Goal: Task Accomplishment & Management: Manage account settings

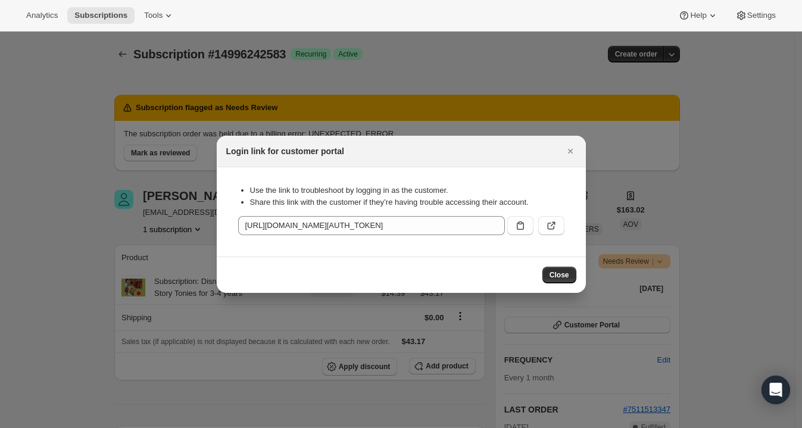
scroll to position [51, 0]
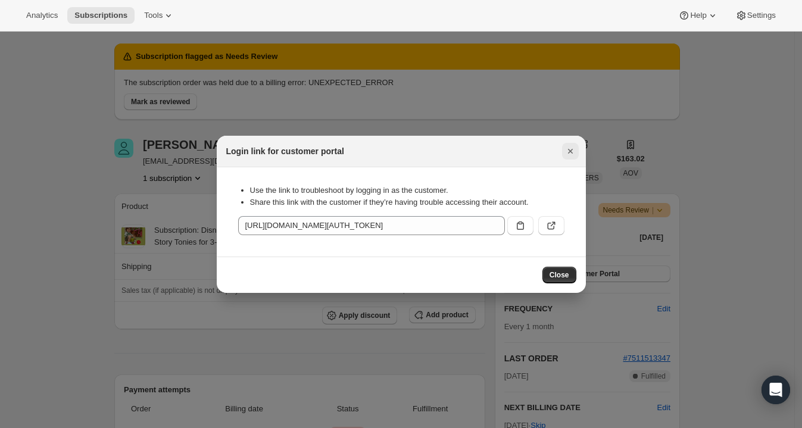
click at [566, 151] on icon "Close" at bounding box center [571, 151] width 12 height 12
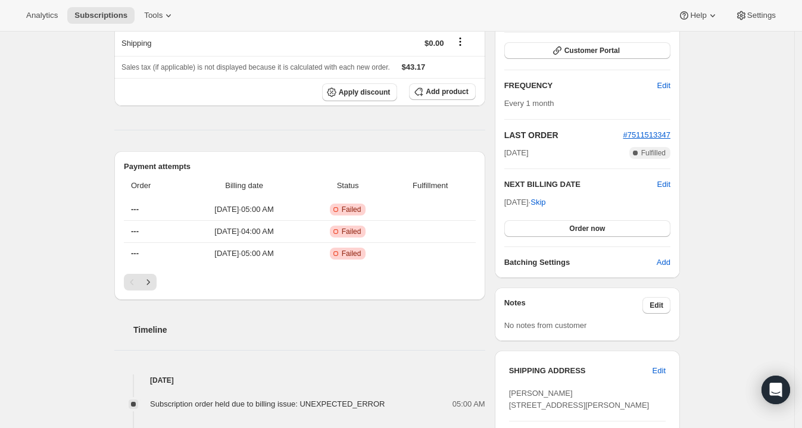
scroll to position [276, 0]
click at [154, 283] on icon "Next" at bounding box center [148, 281] width 12 height 12
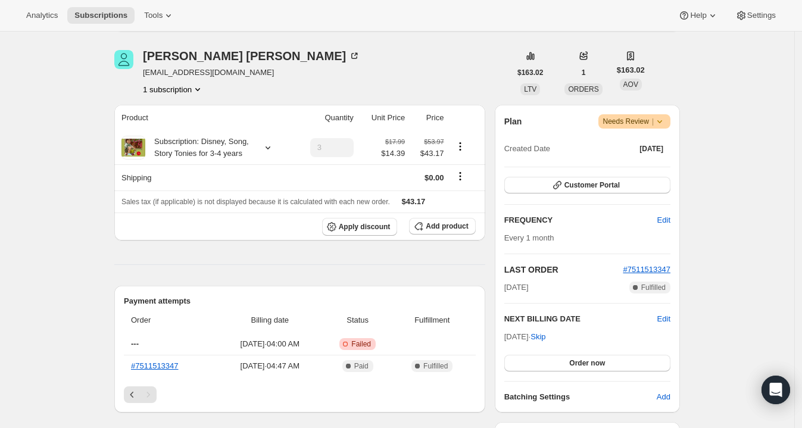
scroll to position [139, 0]
click at [574, 175] on div "Plan Warning Needs Review | Created Date [DATE] Customer Portal FREQUENCY Edit …" at bounding box center [587, 260] width 166 height 289
click at [577, 183] on span "Customer Portal" at bounding box center [592, 187] width 55 height 10
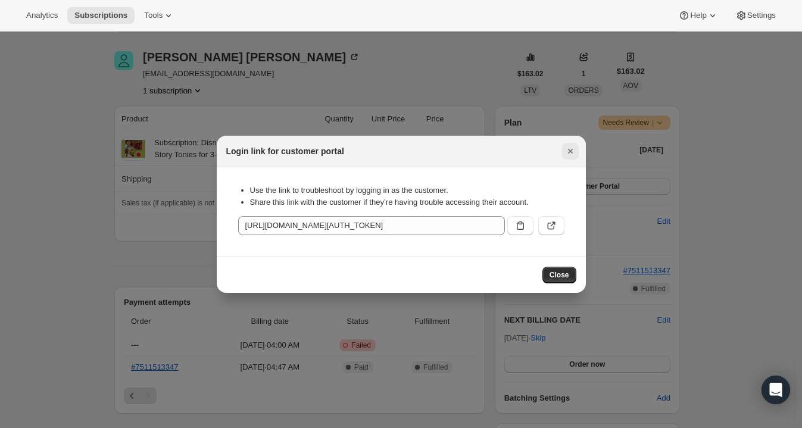
click at [575, 153] on icon "Close" at bounding box center [571, 151] width 12 height 12
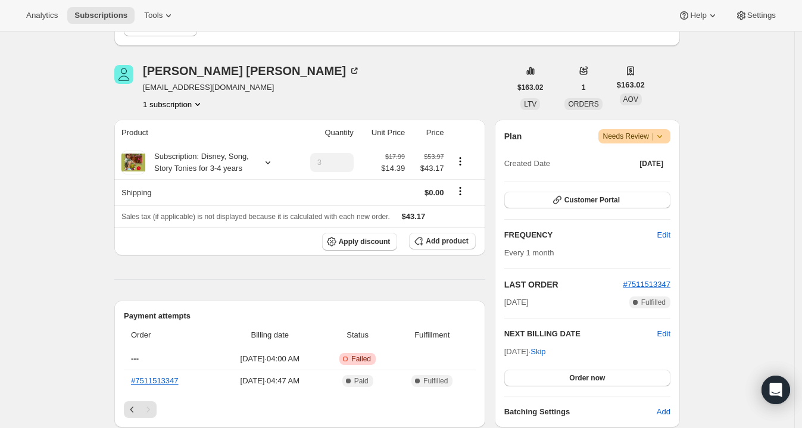
scroll to position [124, 0]
click at [213, 85] on span "[EMAIL_ADDRESS][DOMAIN_NAME]" at bounding box center [251, 88] width 217 height 12
copy span "[EMAIL_ADDRESS][DOMAIN_NAME]"
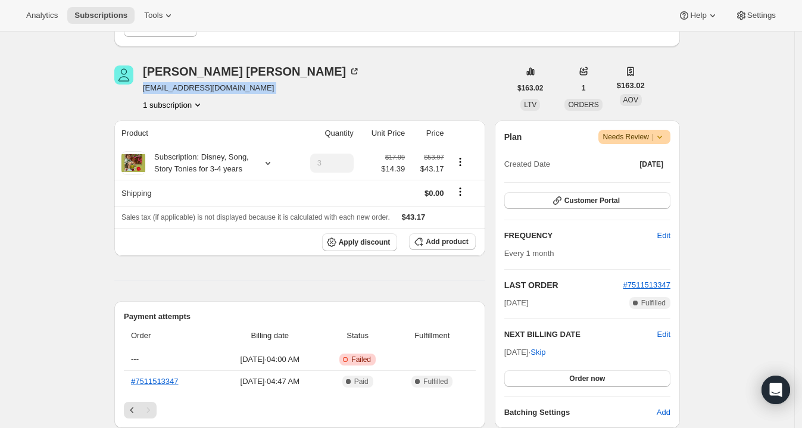
scroll to position [0, 0]
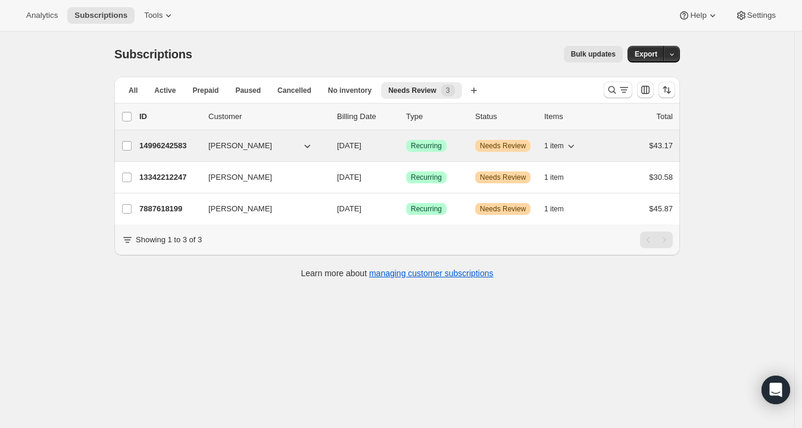
click at [176, 138] on div "14996242583 [PERSON_NAME] [DATE] Success Recurring Warning Needs Review 1 item …" at bounding box center [406, 146] width 534 height 17
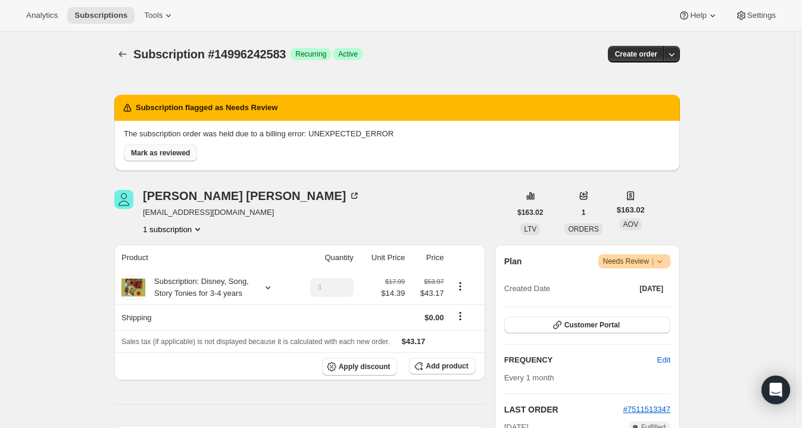
click at [175, 152] on span "Mark as reviewed" at bounding box center [160, 153] width 59 height 10
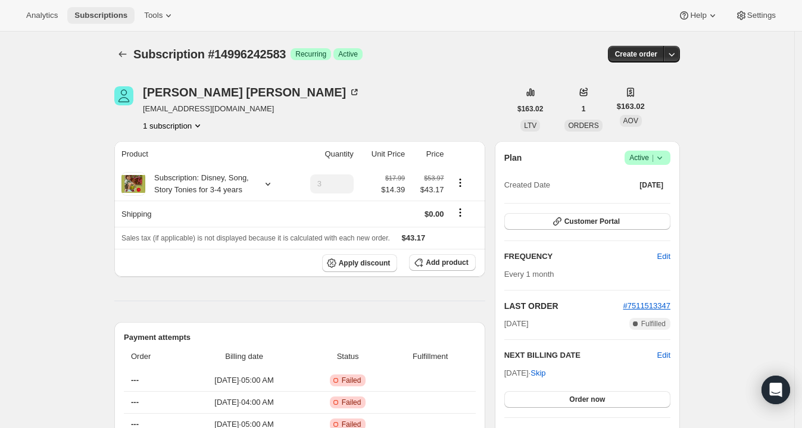
click at [102, 23] on button "Subscriptions" at bounding box center [100, 15] width 67 height 17
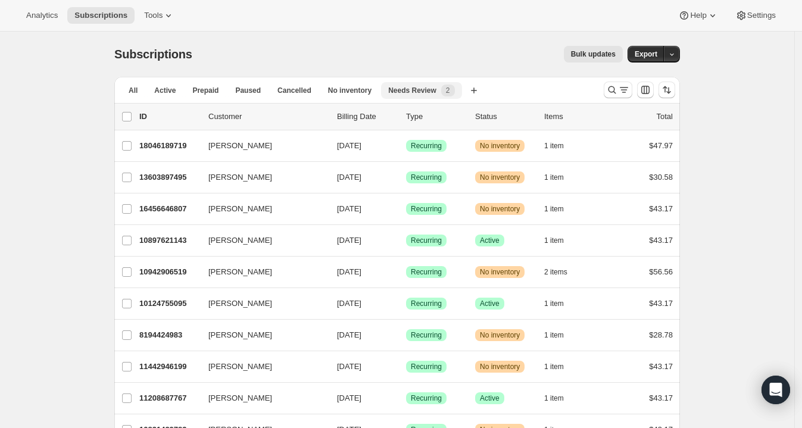
click at [402, 86] on span "Needs Review" at bounding box center [412, 91] width 48 height 10
click at [395, 86] on span "Needs Review" at bounding box center [412, 91] width 48 height 10
click at [333, 95] on span "No inventory" at bounding box center [349, 91] width 43 height 10
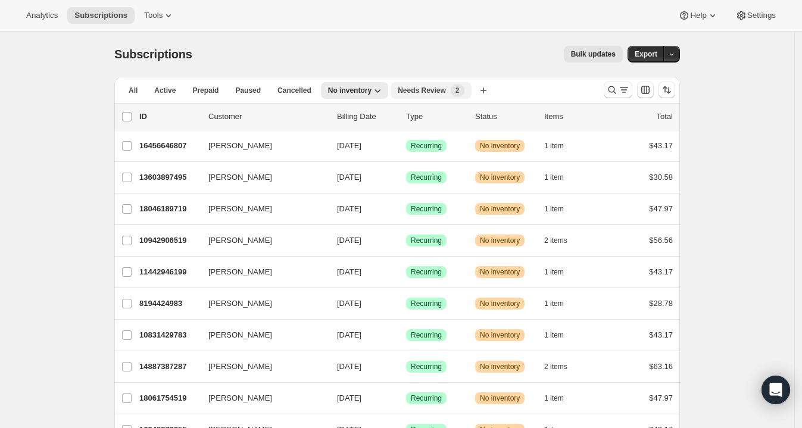
click at [408, 91] on span "Needs Review" at bounding box center [422, 91] width 48 height 10
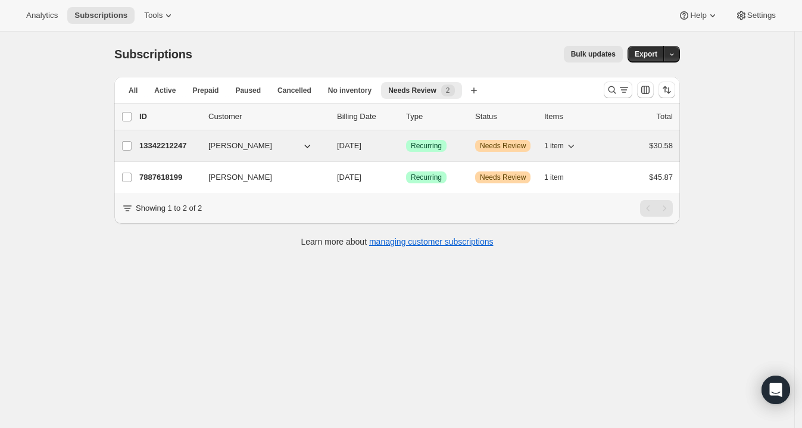
click at [165, 151] on p "13342212247" at bounding box center [169, 146] width 60 height 12
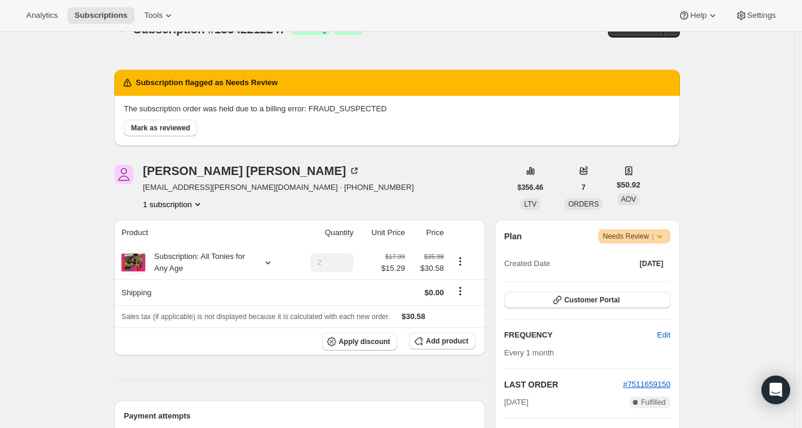
scroll to position [27, 0]
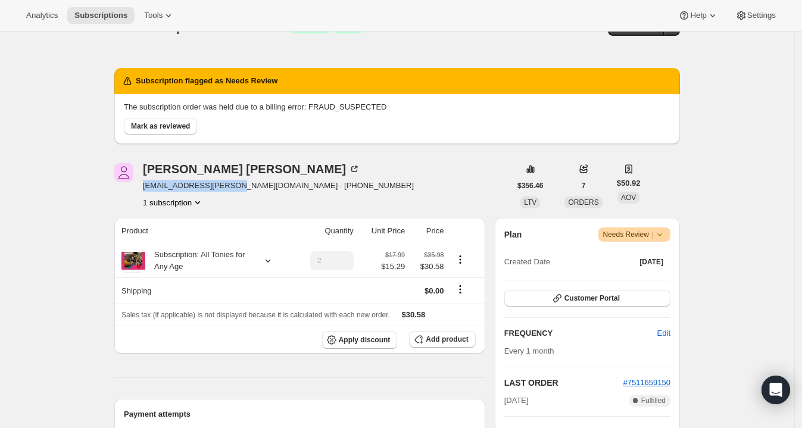
drag, startPoint x: 236, startPoint y: 189, endPoint x: 142, endPoint y: 189, distance: 93.5
click at [142, 189] on div "[PERSON_NAME] [PERSON_NAME][EMAIL_ADDRESS][PERSON_NAME][DOMAIN_NAME] · [PHONE_N…" at bounding box center [312, 185] width 396 height 45
copy span "[EMAIL_ADDRESS][PERSON_NAME][DOMAIN_NAME]"
click at [631, 295] on button "Customer Portal" at bounding box center [587, 298] width 166 height 17
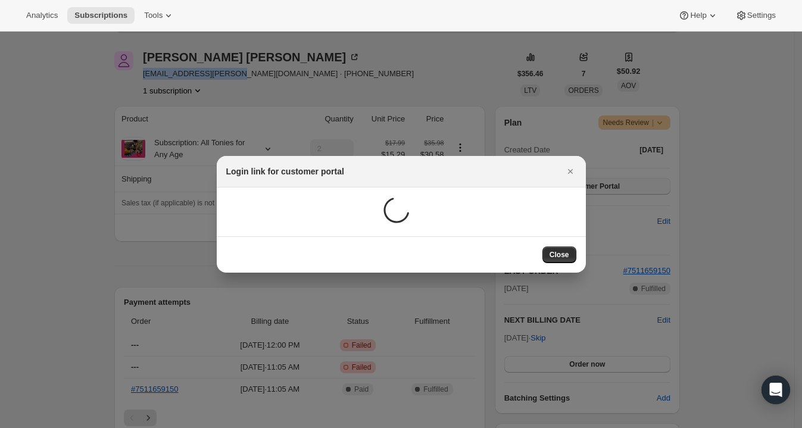
scroll to position [0, 0]
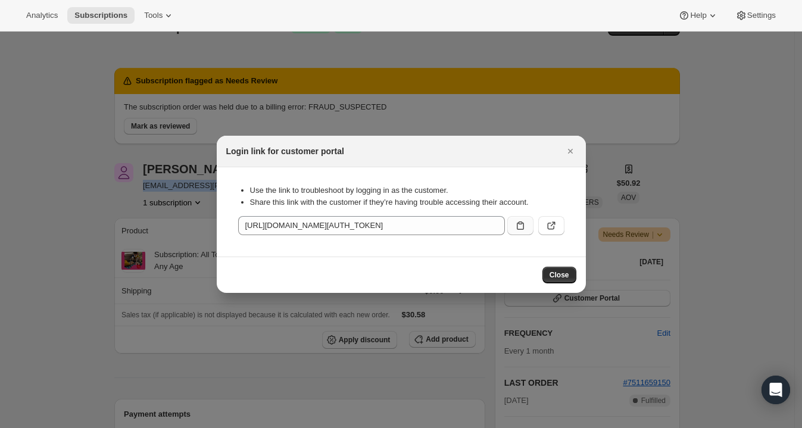
click at [522, 223] on icon ":r10h:" at bounding box center [520, 226] width 7 height 8
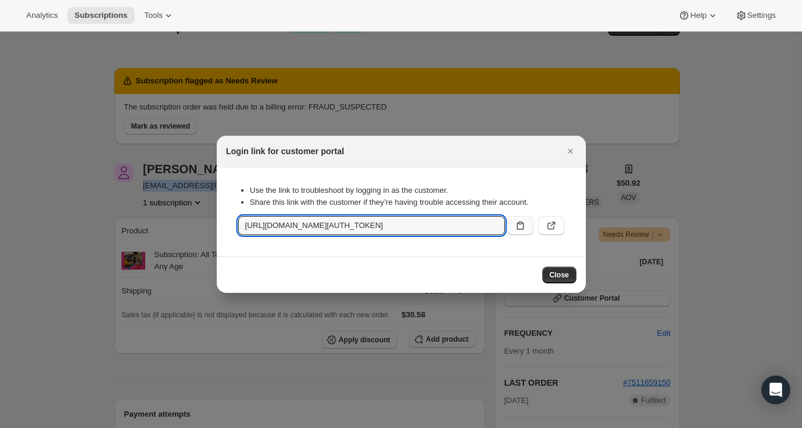
copy span "[EMAIL_ADDRESS][PERSON_NAME][DOMAIN_NAME]"
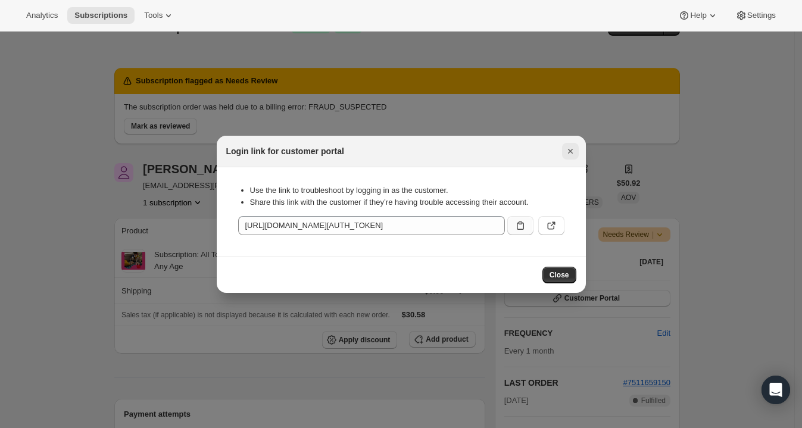
click at [570, 146] on icon "Close" at bounding box center [571, 151] width 12 height 12
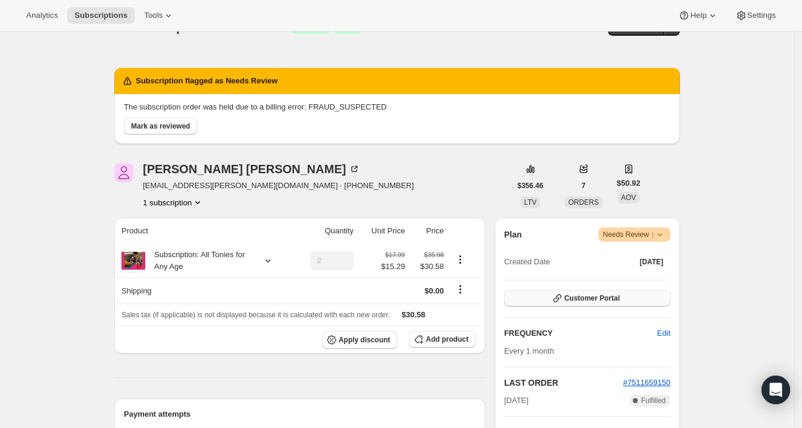
click at [590, 295] on span "Customer Portal" at bounding box center [592, 299] width 55 height 10
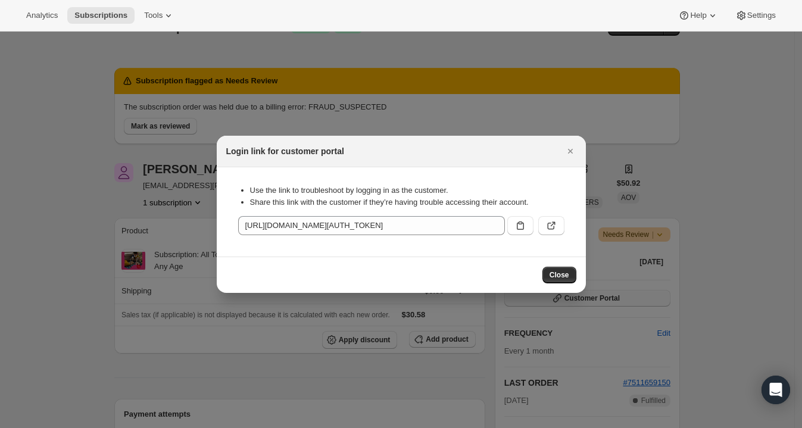
scroll to position [0, 0]
click at [545, 226] on icon ":r10h:" at bounding box center [551, 226] width 12 height 12
click at [570, 149] on icon "Close" at bounding box center [571, 151] width 12 height 12
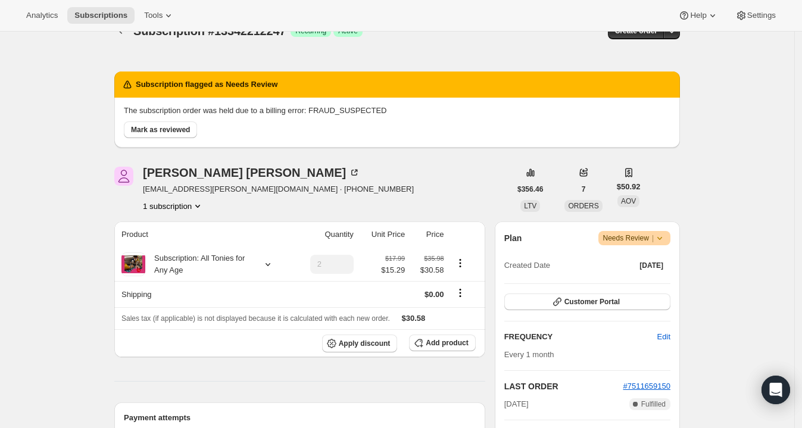
scroll to position [22, 0]
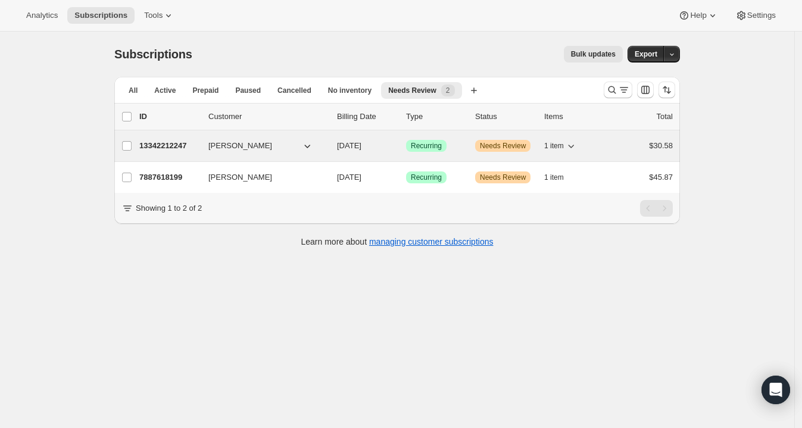
click at [170, 143] on p "13342212247" at bounding box center [169, 146] width 60 height 12
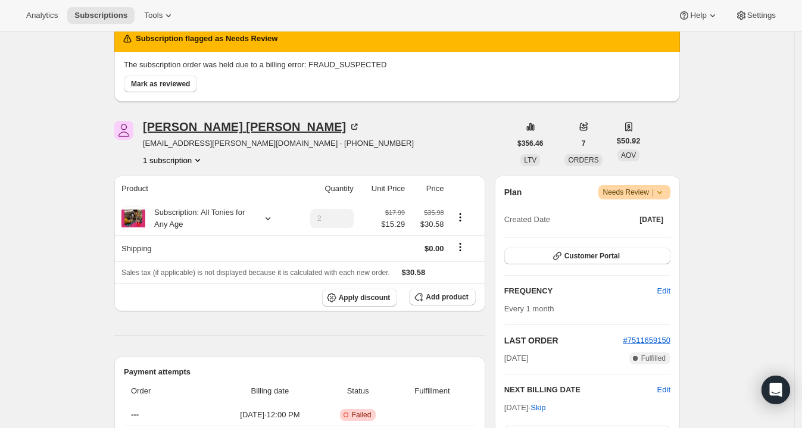
scroll to position [68, 0]
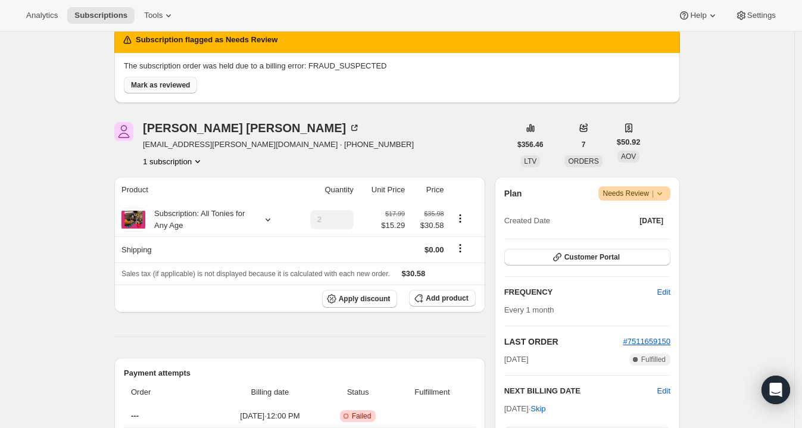
click at [170, 80] on span "Mark as reviewed" at bounding box center [160, 85] width 59 height 10
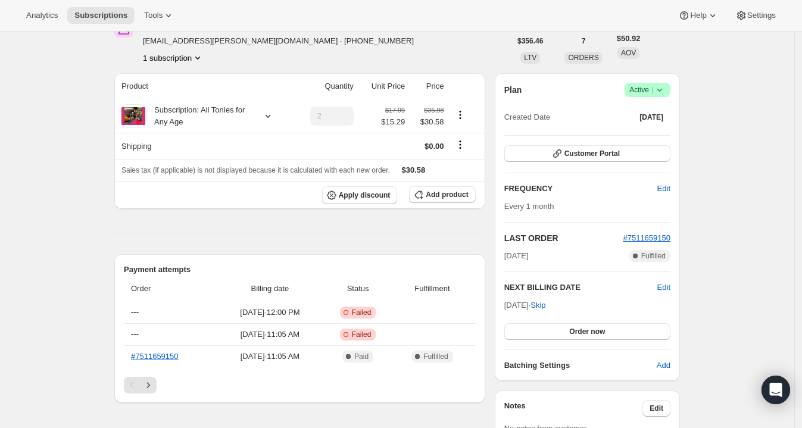
scroll to position [0, 0]
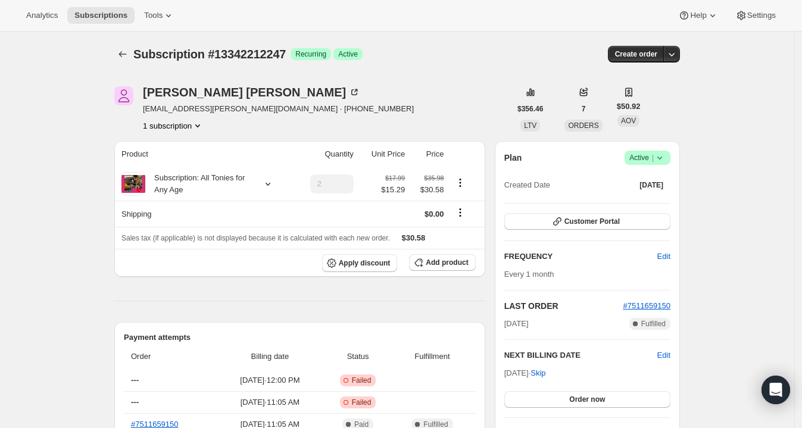
click at [128, 56] on icon "Subscriptions" at bounding box center [123, 54] width 12 height 12
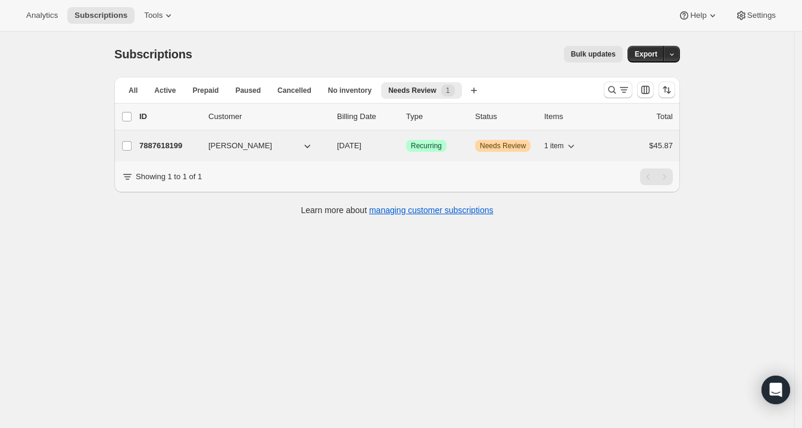
click at [176, 146] on p "7887618199" at bounding box center [169, 146] width 60 height 12
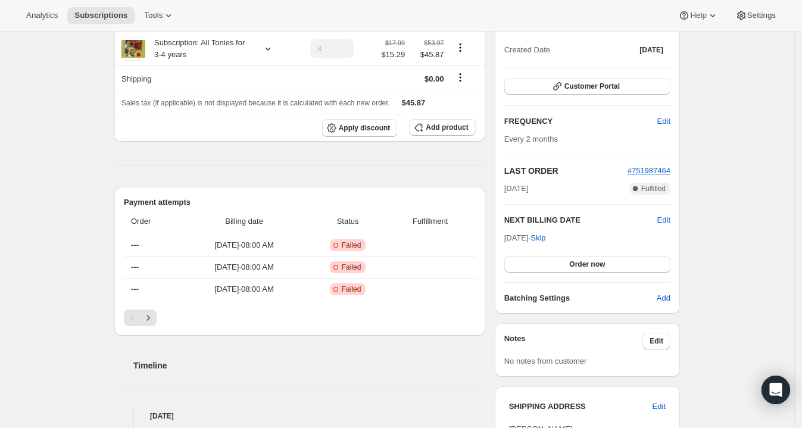
scroll to position [239, 0]
click at [153, 314] on icon "Next" at bounding box center [148, 317] width 12 height 12
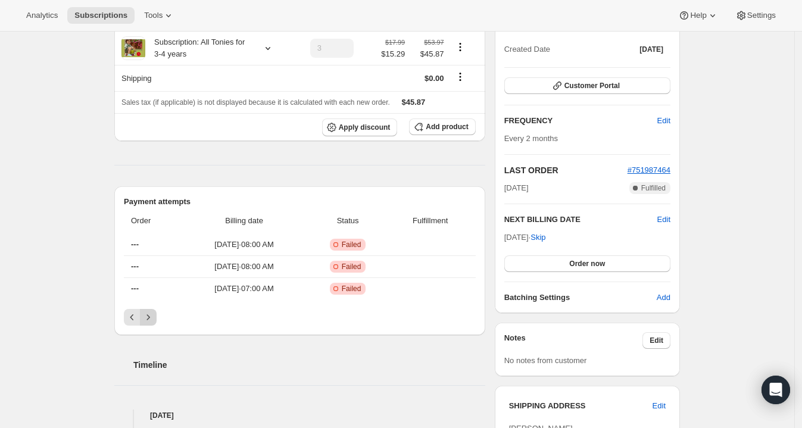
click at [153, 314] on icon "Next" at bounding box center [148, 317] width 12 height 12
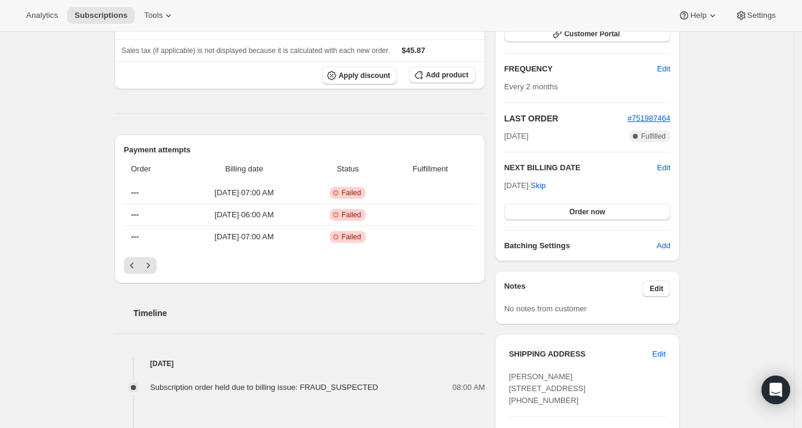
scroll to position [331, 0]
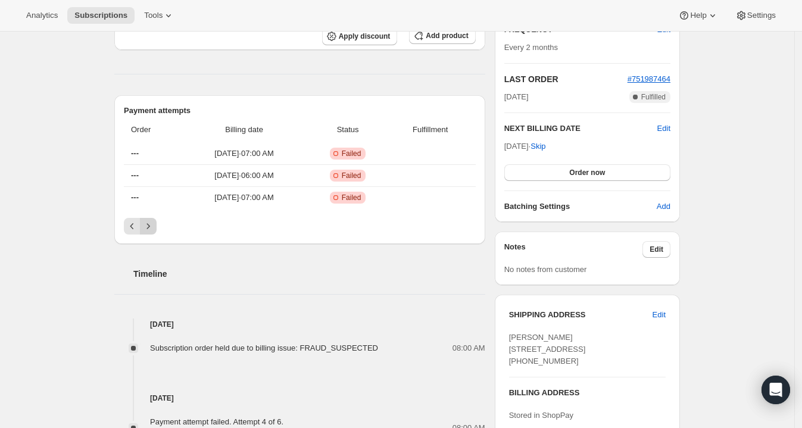
click at [148, 226] on icon "Next" at bounding box center [148, 226] width 12 height 12
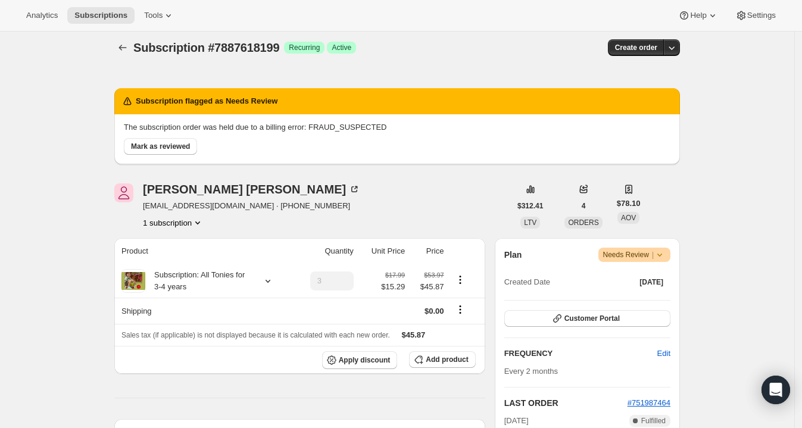
scroll to position [0, 0]
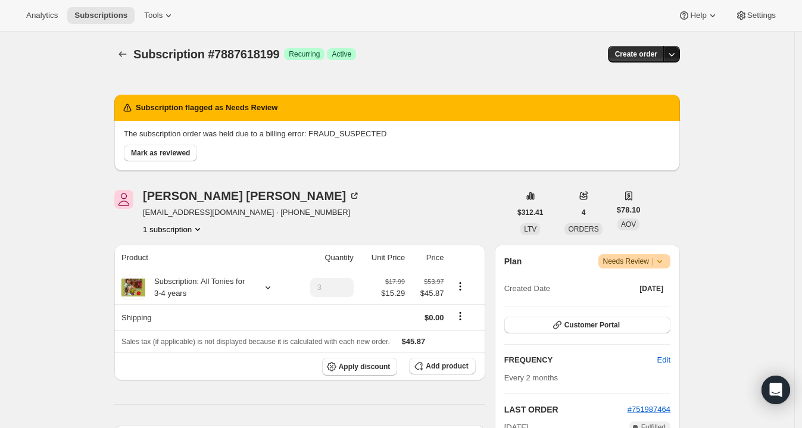
click at [678, 56] on icon "button" at bounding box center [672, 54] width 12 height 12
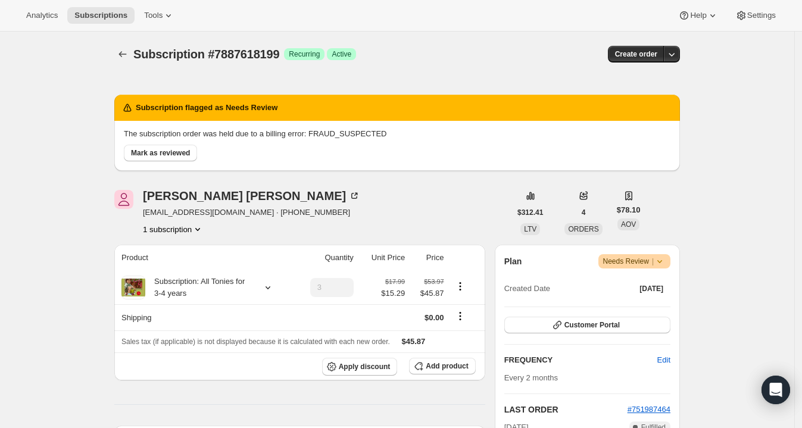
click at [666, 263] on icon at bounding box center [660, 261] width 12 height 12
click at [649, 307] on span "Cancel subscription" at bounding box center [639, 304] width 67 height 9
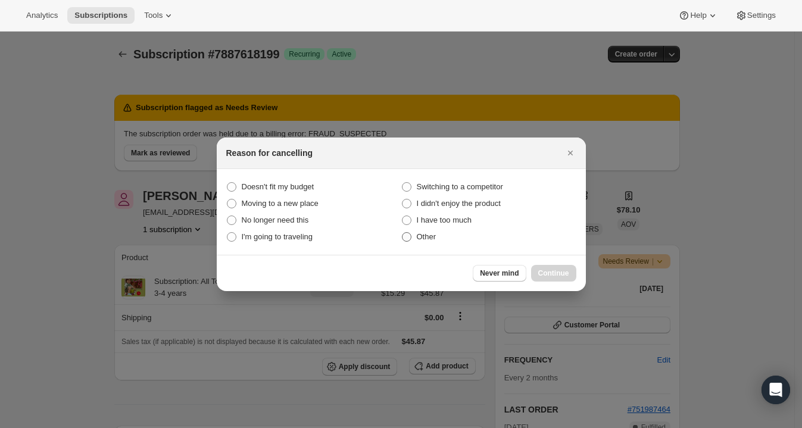
click at [431, 236] on span "Other" at bounding box center [427, 236] width 20 height 9
click at [403, 233] on input "Other" at bounding box center [402, 232] width 1 height 1
radio input "true"
click at [543, 276] on span "Continue" at bounding box center [553, 274] width 31 height 10
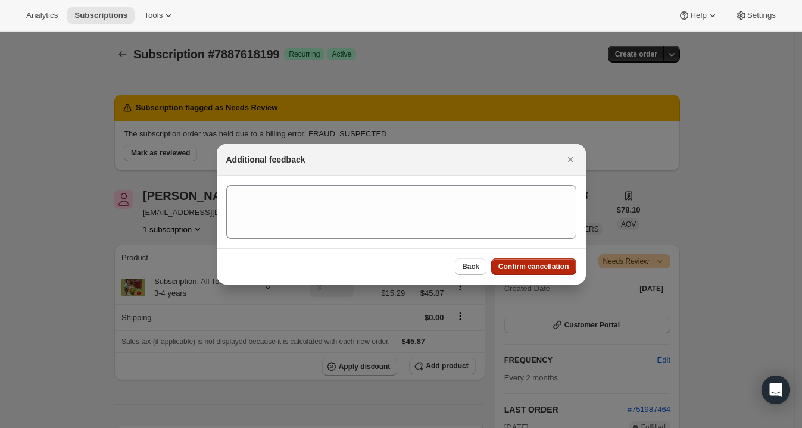
click at [540, 267] on span "Confirm cancellation" at bounding box center [533, 267] width 71 height 10
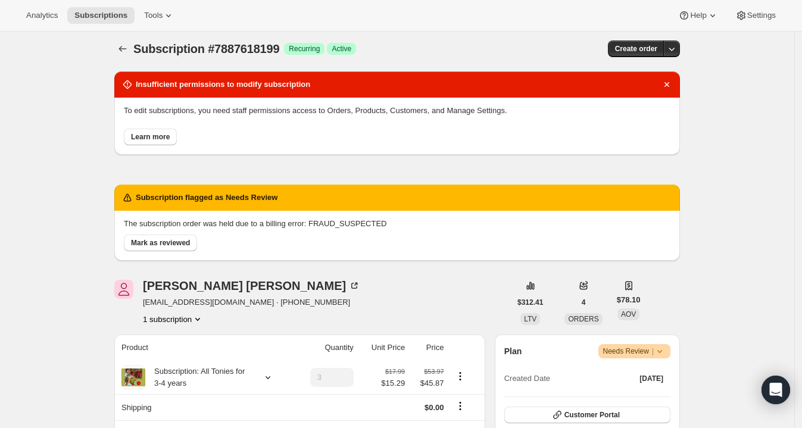
scroll to position [6, 0]
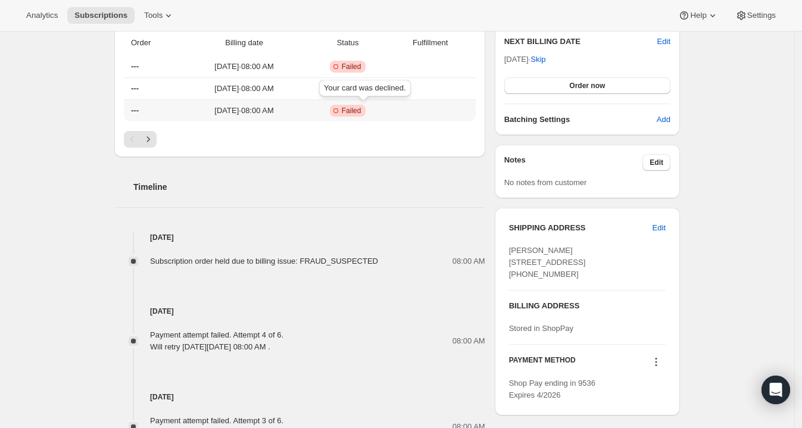
scroll to position [418, 0]
click at [150, 137] on icon "Next" at bounding box center [148, 138] width 3 height 5
click at [152, 137] on icon "Next" at bounding box center [148, 139] width 12 height 12
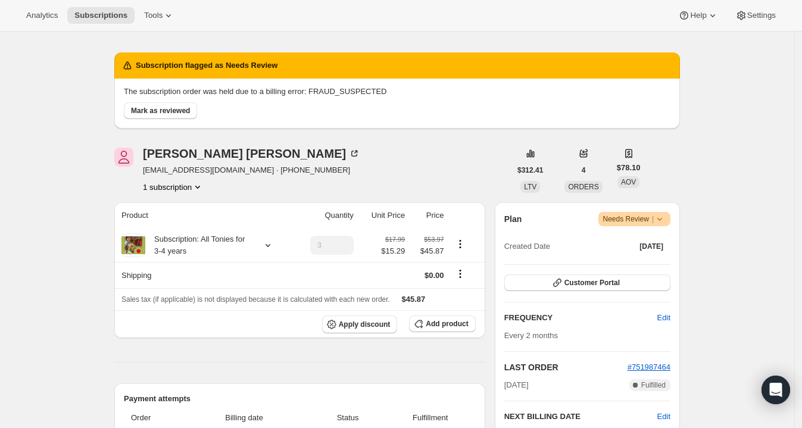
scroll to position [39, 0]
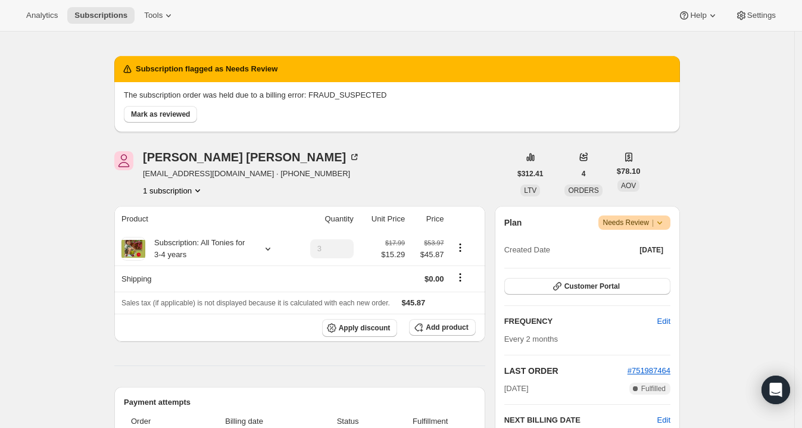
click at [241, 175] on span "[EMAIL_ADDRESS][DOMAIN_NAME] · [PHONE_NUMBER]" at bounding box center [251, 174] width 217 height 12
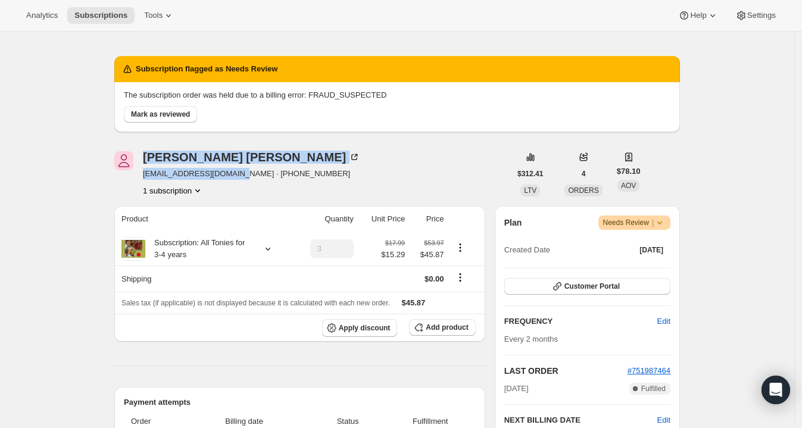
drag, startPoint x: 244, startPoint y: 174, endPoint x: 131, endPoint y: 174, distance: 113.1
click at [131, 174] on div "Tammie Holmes tammiejones50@yahoo.com · +19188221892 1 subscription" at bounding box center [312, 173] width 396 height 45
click at [152, 176] on span "[EMAIL_ADDRESS][DOMAIN_NAME] · [PHONE_NUMBER]" at bounding box center [251, 174] width 217 height 12
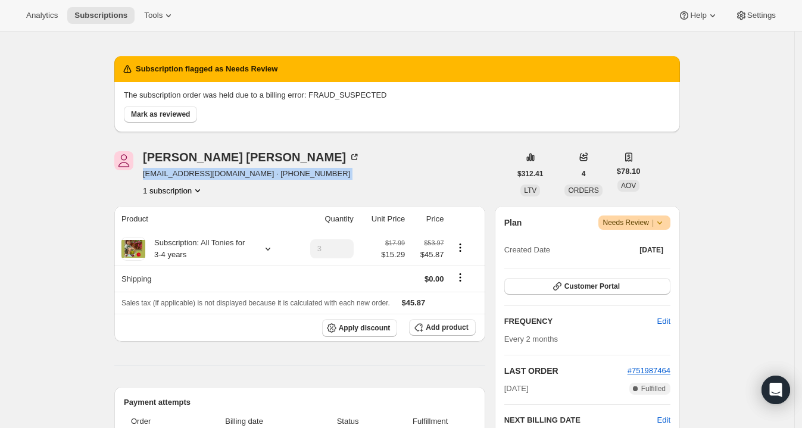
click at [152, 176] on span "[EMAIL_ADDRESS][DOMAIN_NAME] · [PHONE_NUMBER]" at bounding box center [251, 174] width 217 height 12
click at [204, 180] on div "Tammie Holmes tammiejones50@yahoo.com · +19188221892 1 subscription" at bounding box center [251, 173] width 217 height 45
drag, startPoint x: 244, startPoint y: 176, endPoint x: 144, endPoint y: 177, distance: 99.5
click at [144, 177] on div "Tammie Holmes tammiejones50@yahoo.com · +19188221892 1 subscription" at bounding box center [312, 173] width 396 height 45
click at [144, 176] on div "Tammie Holmes tammiejones50@yahoo.com · +19188221892 1 subscription" at bounding box center [312, 173] width 396 height 45
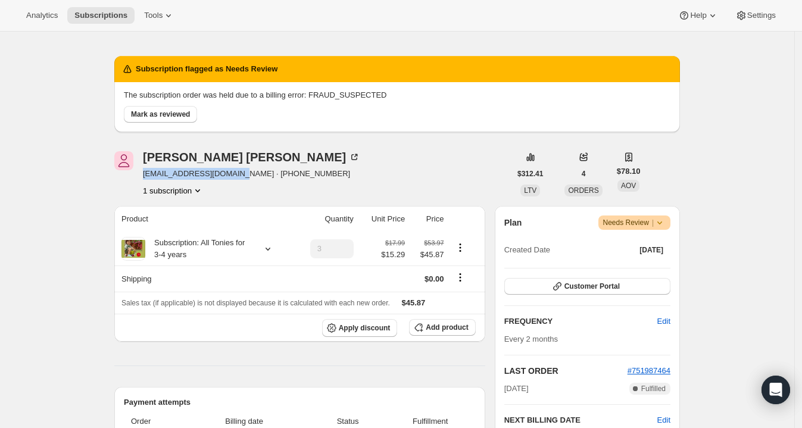
copy span "tammiejones50@yahoo.com"
drag, startPoint x: 244, startPoint y: 174, endPoint x: 144, endPoint y: 179, distance: 100.2
click at [144, 179] on div "Tammie Holmes tammiejones50@yahoo.com · +19188221892 1 subscription" at bounding box center [312, 173] width 396 height 45
copy span "tammiejones50@yahoo.com"
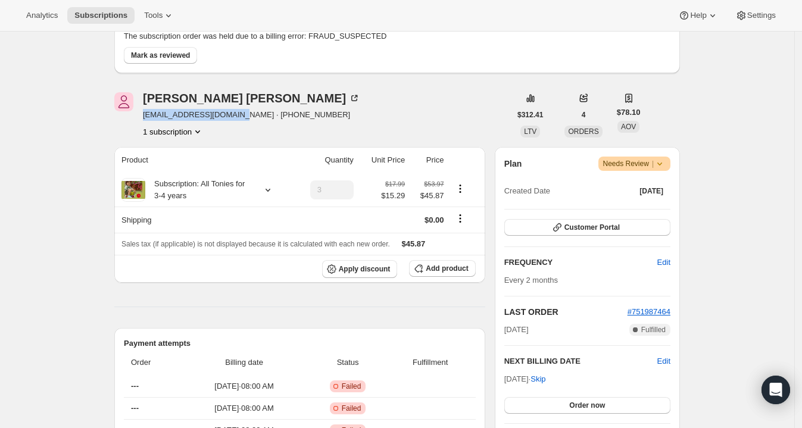
scroll to position [95, 0]
